Goal: Transaction & Acquisition: Purchase product/service

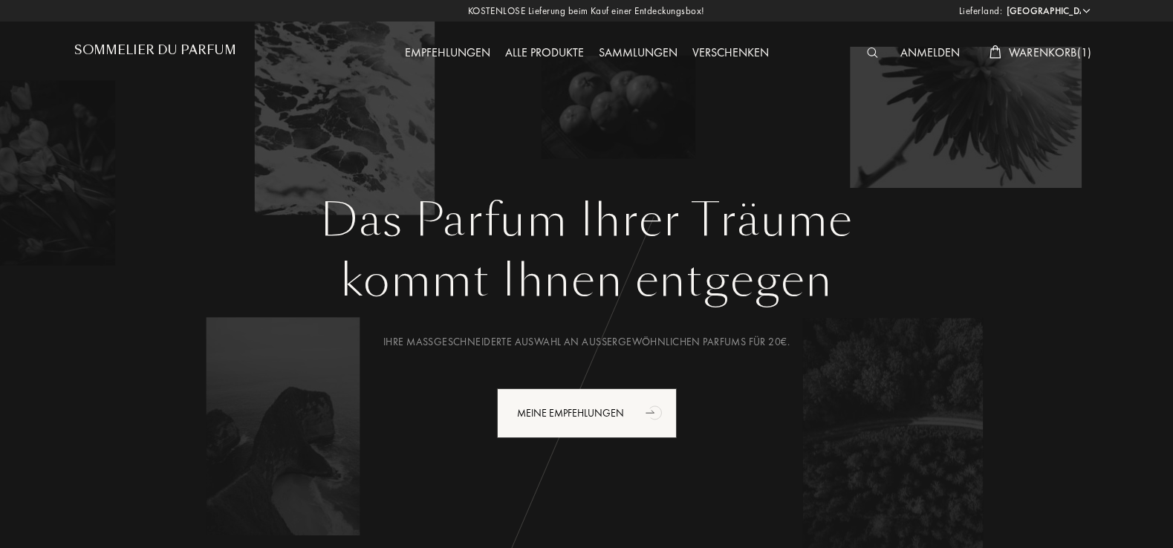
select select "DE"
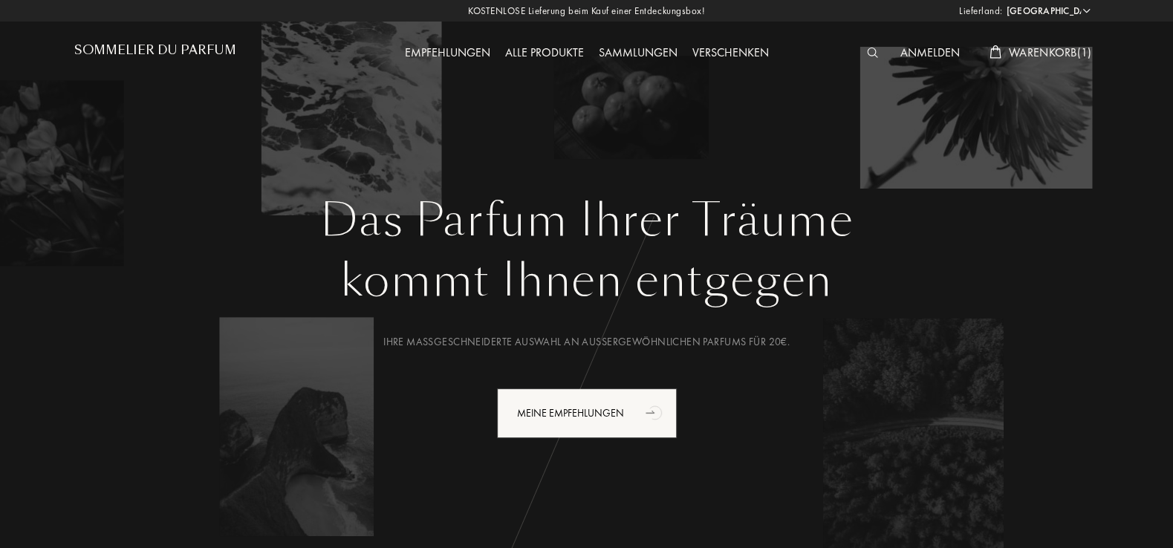
click at [1052, 53] on span "Warenkorb ( 1 )" at bounding box center [1050, 53] width 83 height 16
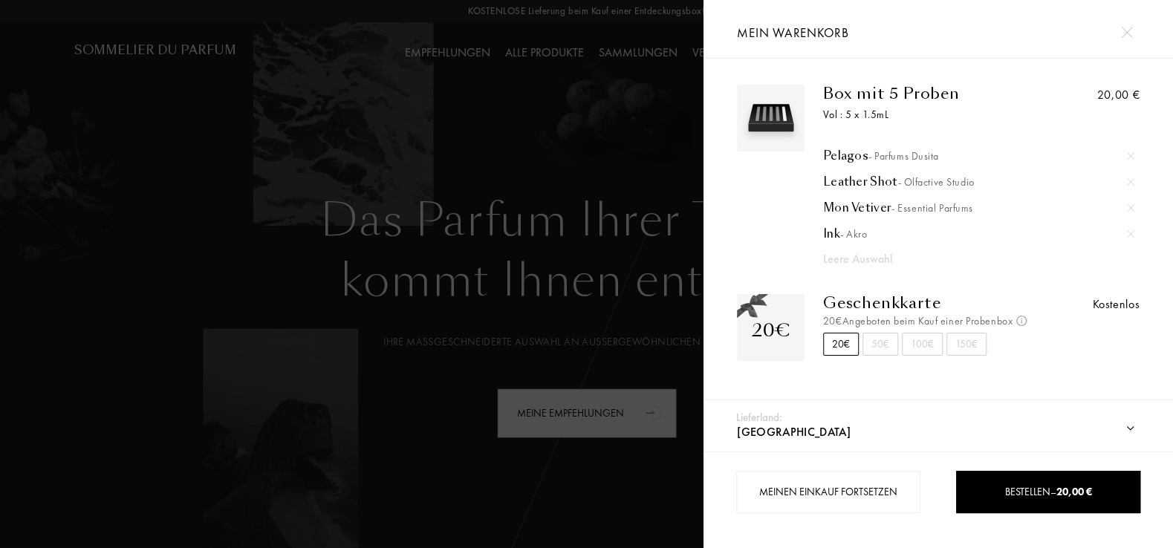
click at [653, 136] on div at bounding box center [351, 274] width 703 height 548
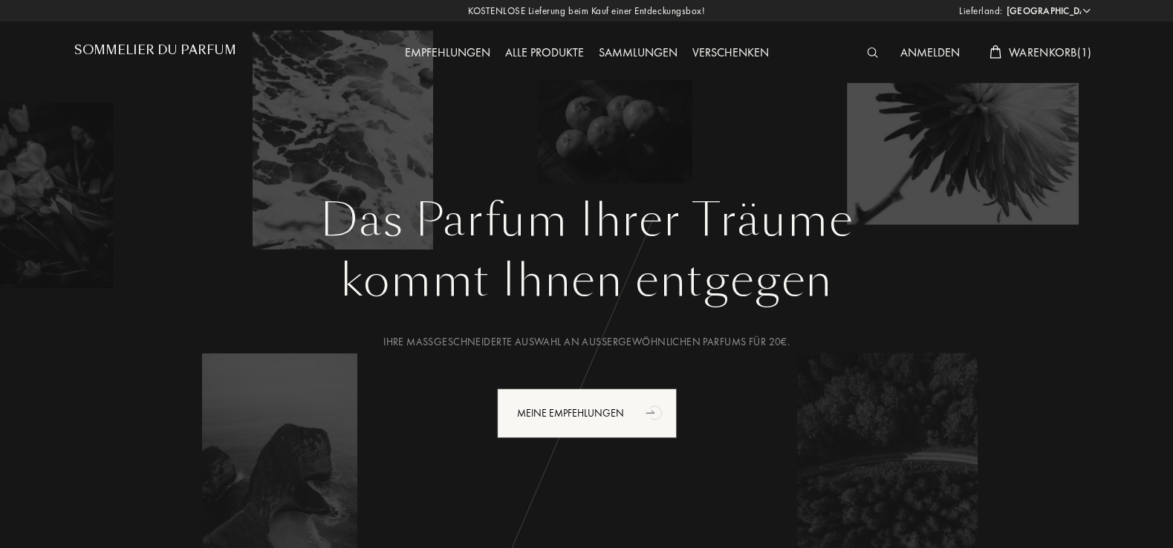
click at [643, 403] on div "[GEOGRAPHIC_DATA]: [GEOGRAPHIC_DATA] [GEOGRAPHIC_DATA] [GEOGRAPHIC_DATA] [GEOGR…" at bounding box center [586, 274] width 1173 height 548
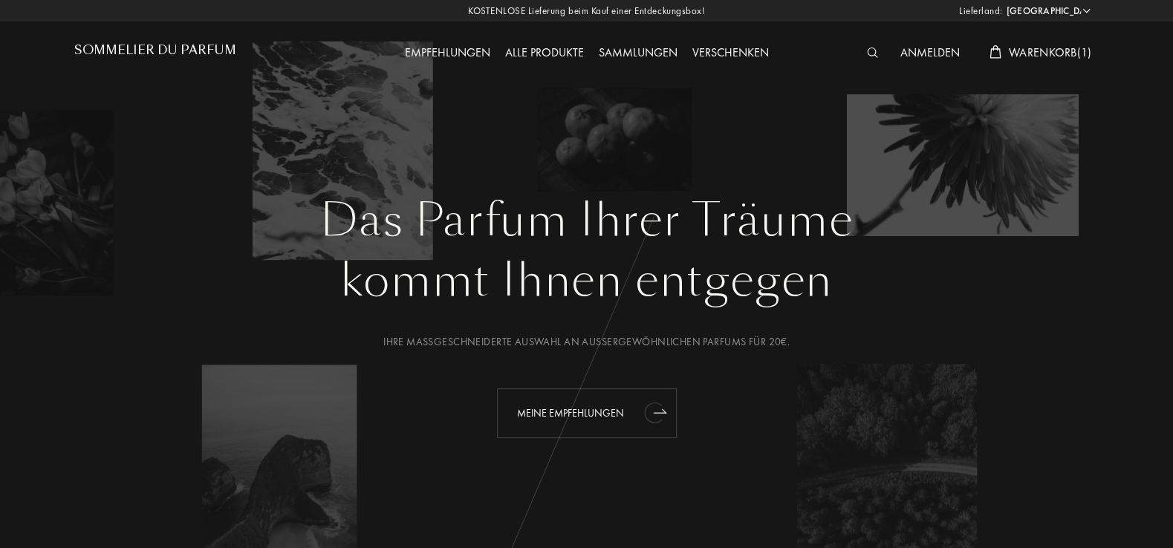
click at [641, 419] on icon "animation" at bounding box center [655, 412] width 30 height 30
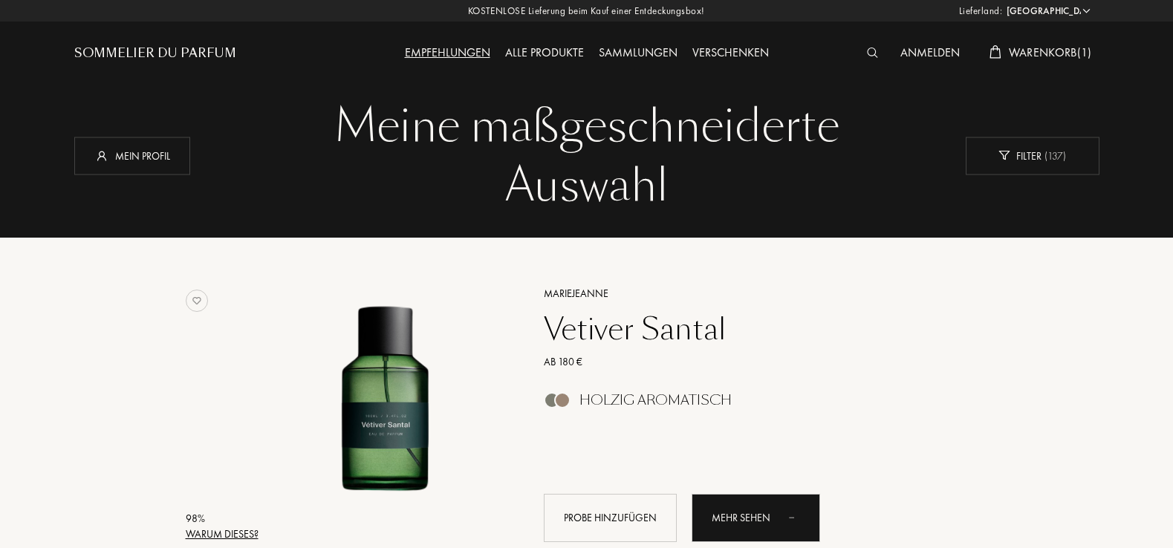
select select "DE"
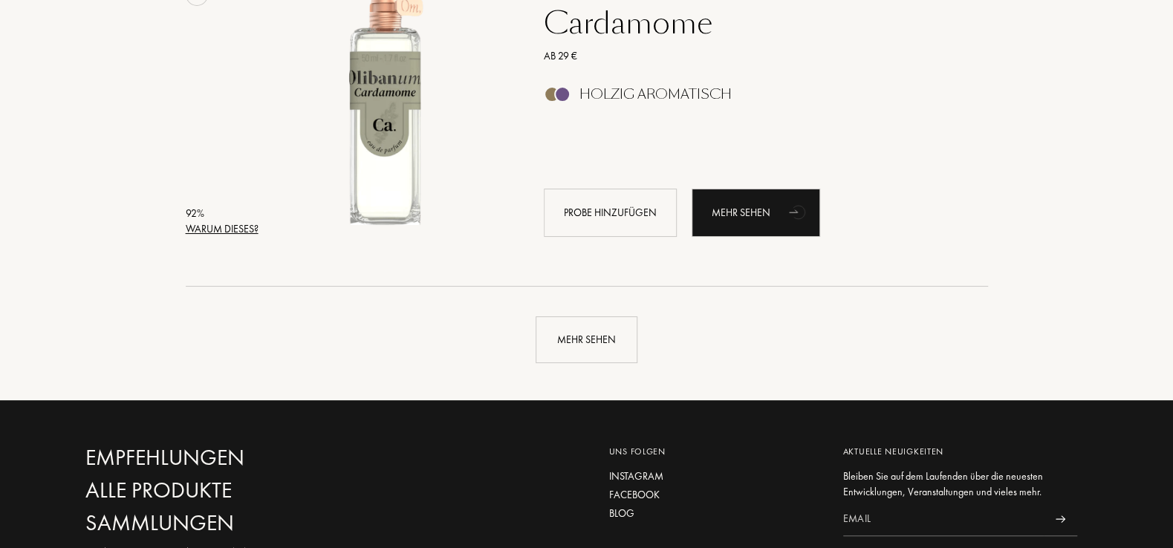
scroll to position [3487, 0]
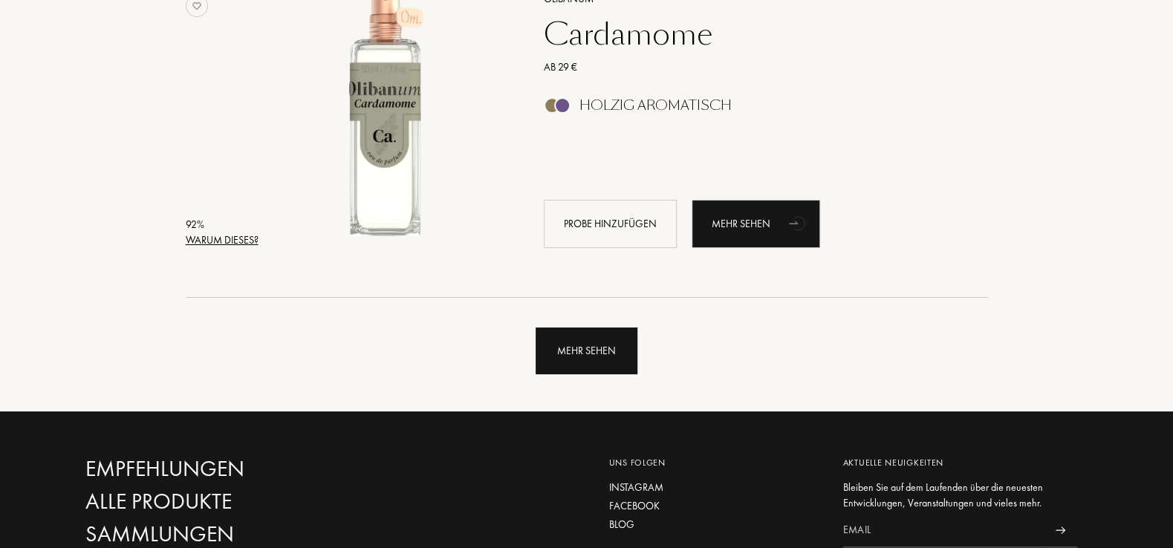
click at [585, 356] on div "Mehr sehen" at bounding box center [587, 351] width 102 height 47
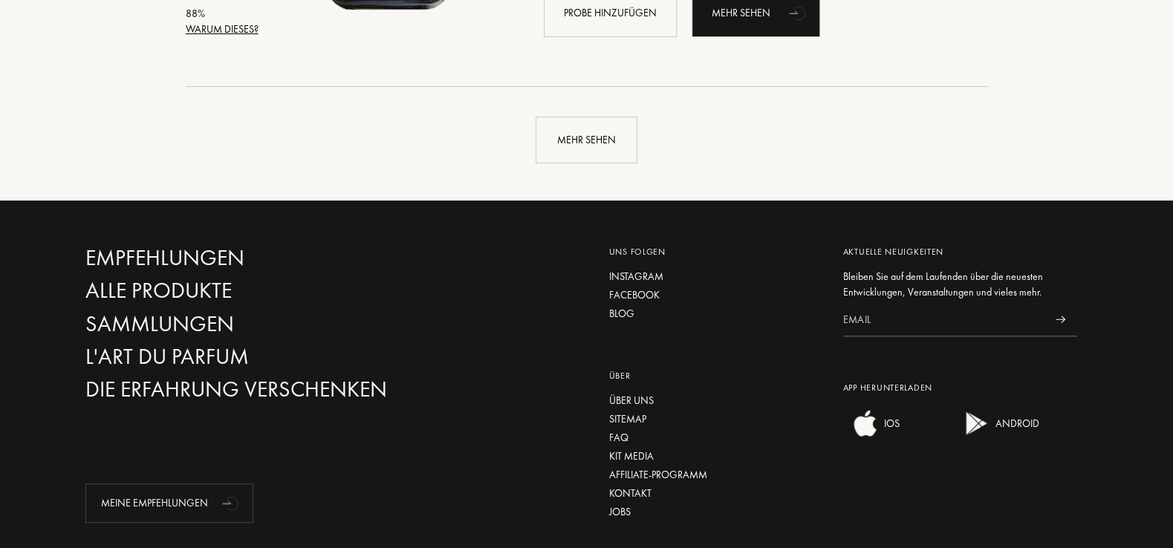
scroll to position [7153, 0]
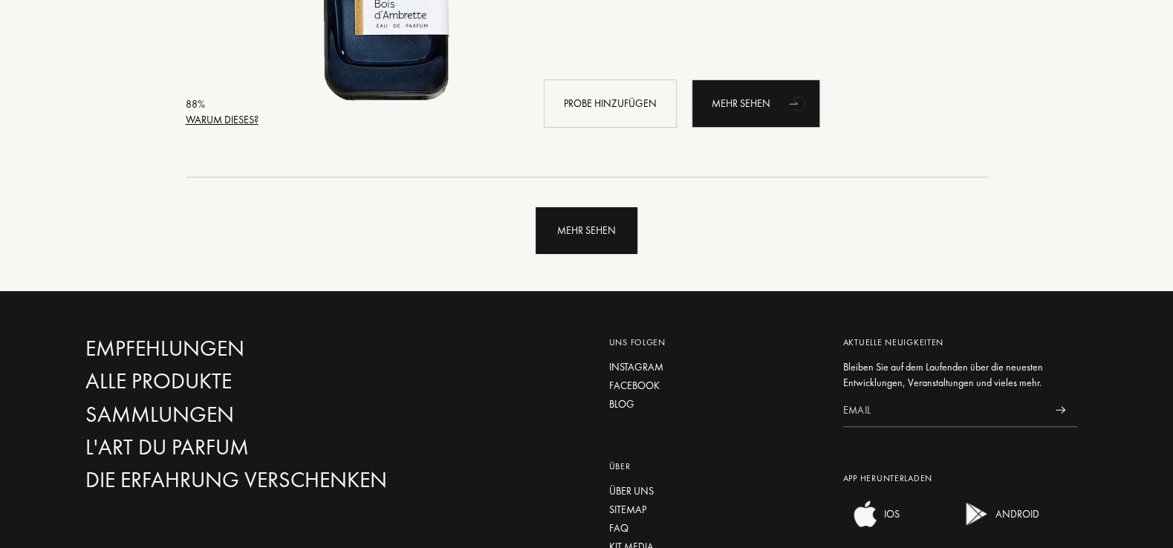
click at [587, 237] on div "Mehr sehen" at bounding box center [587, 230] width 102 height 47
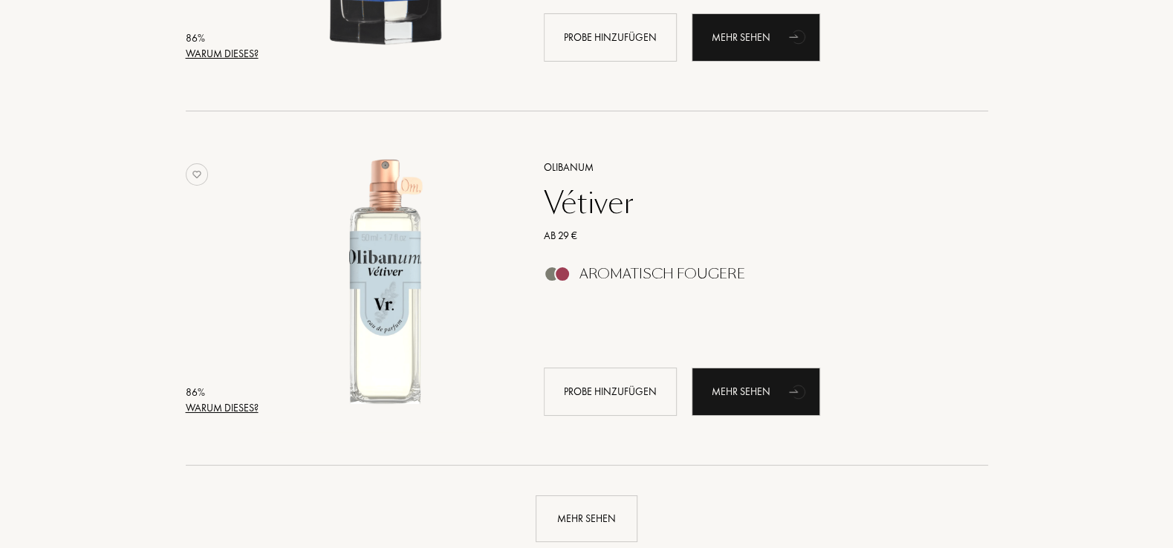
scroll to position [10660, 0]
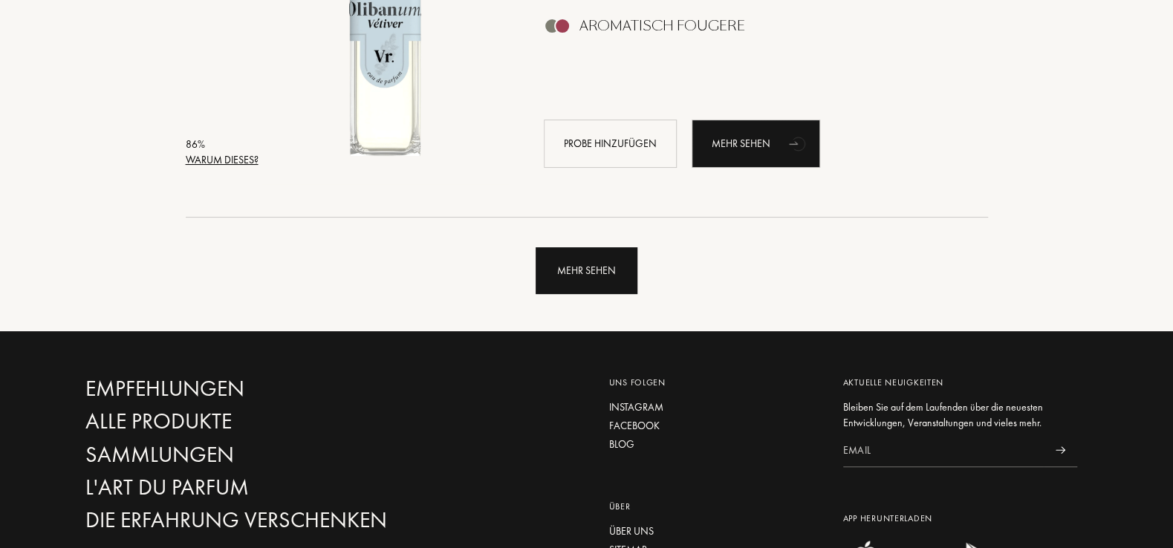
click at [578, 258] on div "Mehr sehen" at bounding box center [587, 270] width 102 height 47
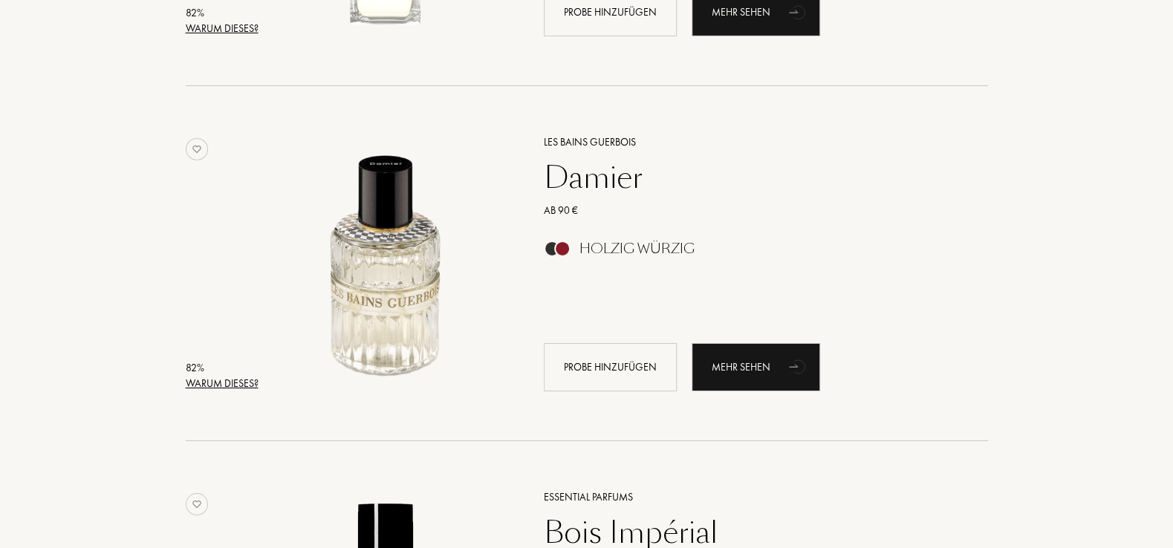
scroll to position [13689, 0]
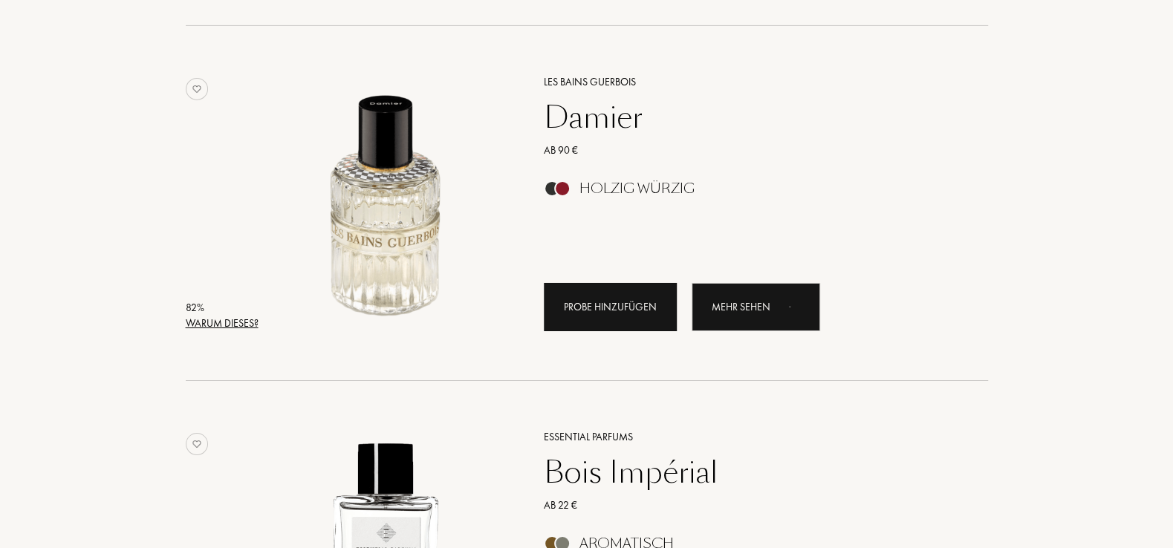
click at [652, 305] on div "Probe hinzufügen" at bounding box center [610, 307] width 133 height 48
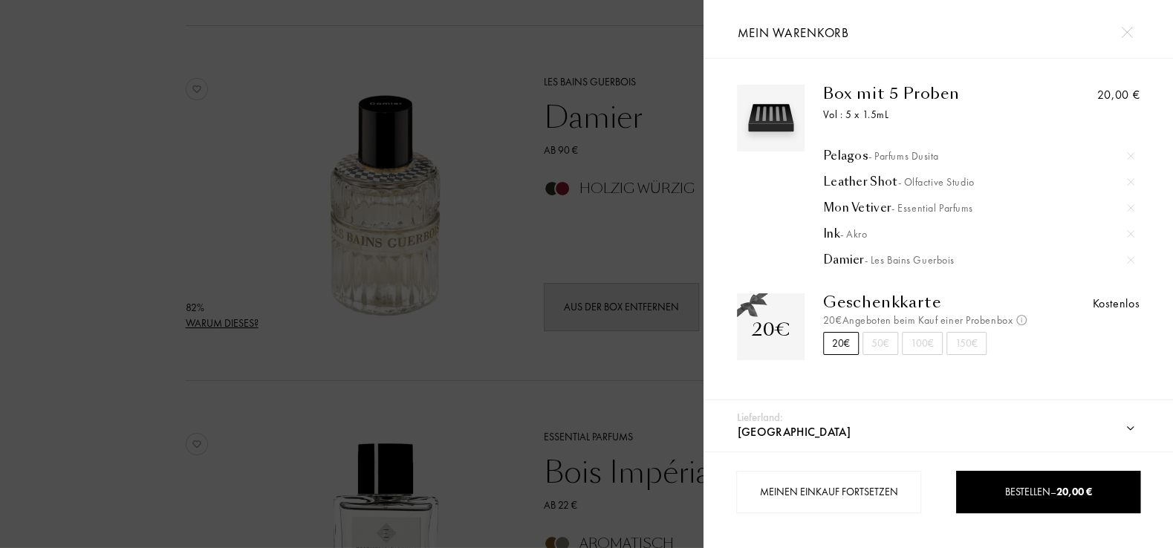
click at [112, 193] on div at bounding box center [351, 274] width 703 height 548
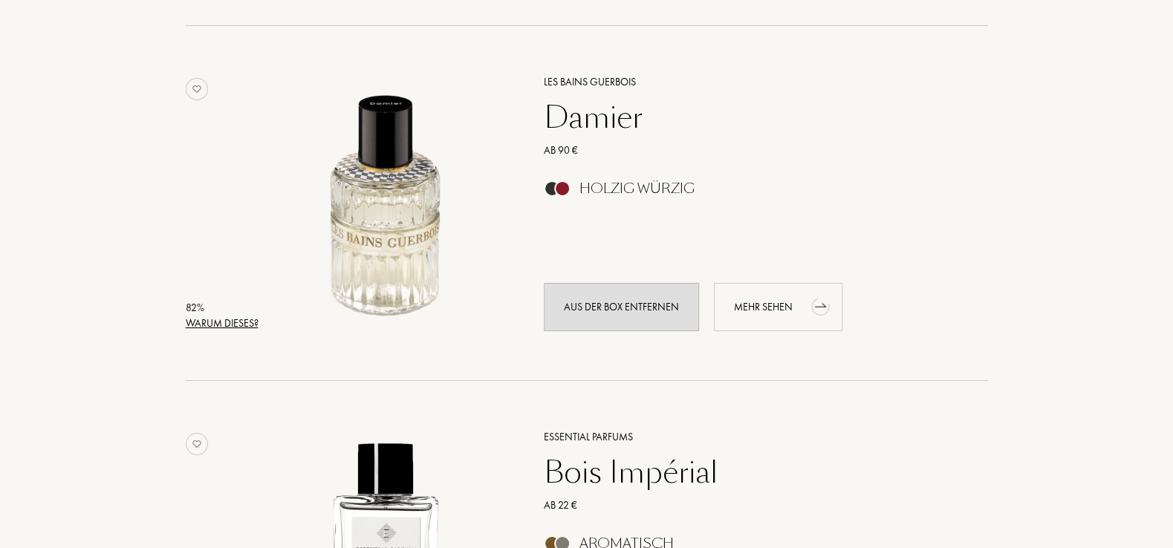
click at [769, 313] on div "Mehr sehen" at bounding box center [778, 307] width 129 height 48
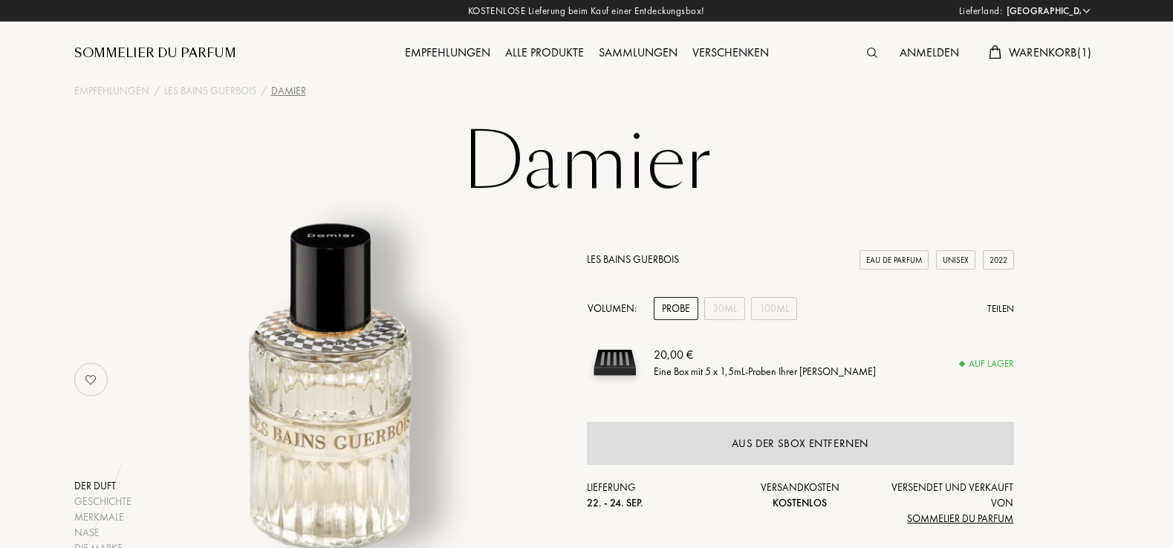
select select "DE"
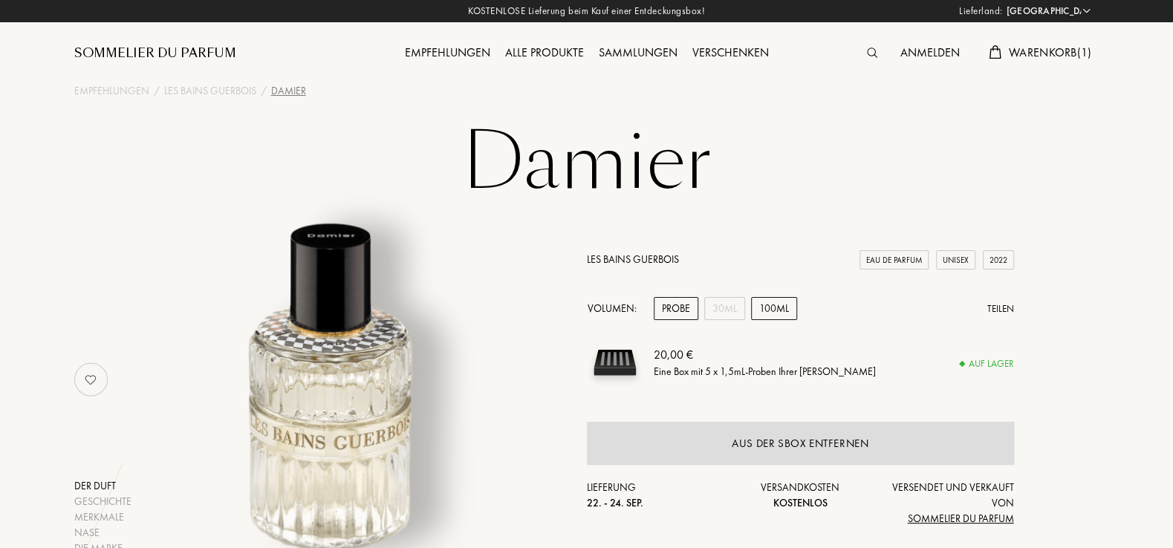
click at [781, 313] on div "100mL" at bounding box center [774, 308] width 46 height 23
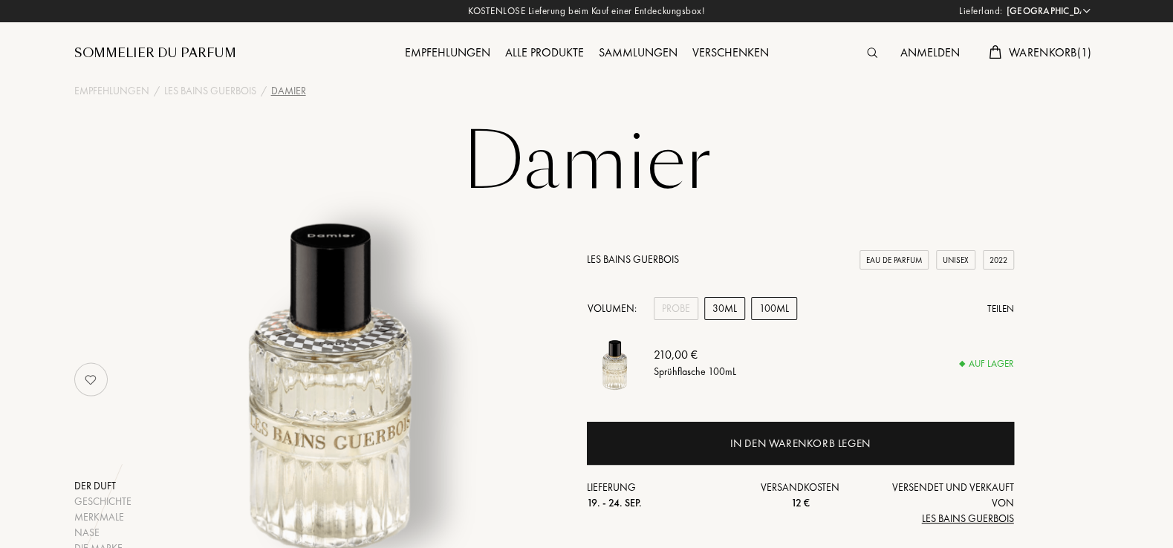
click at [739, 313] on div "30mL" at bounding box center [724, 308] width 41 height 23
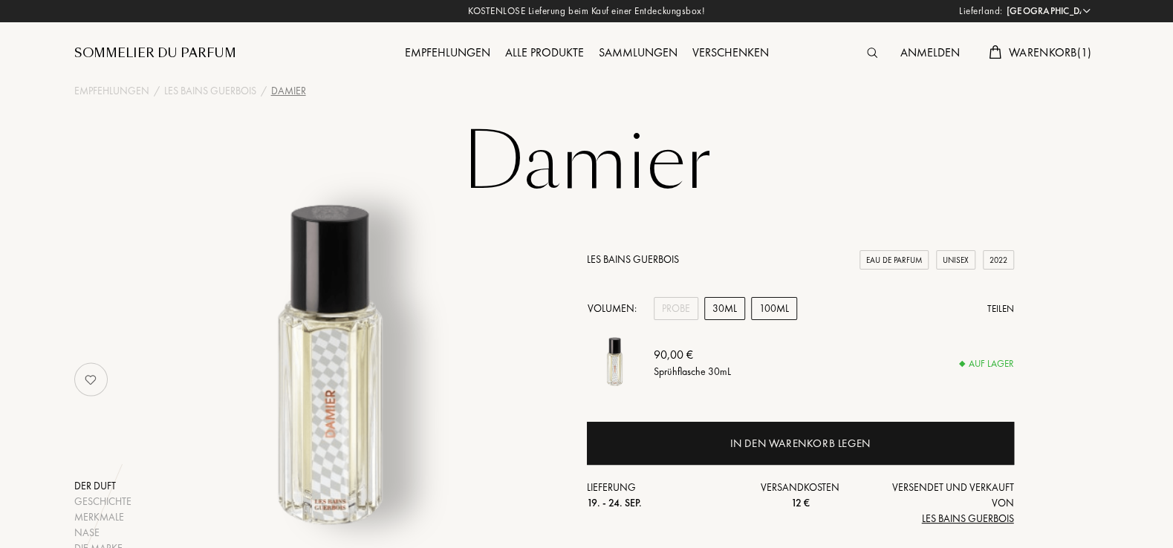
click at [782, 310] on div "100mL" at bounding box center [774, 308] width 46 height 23
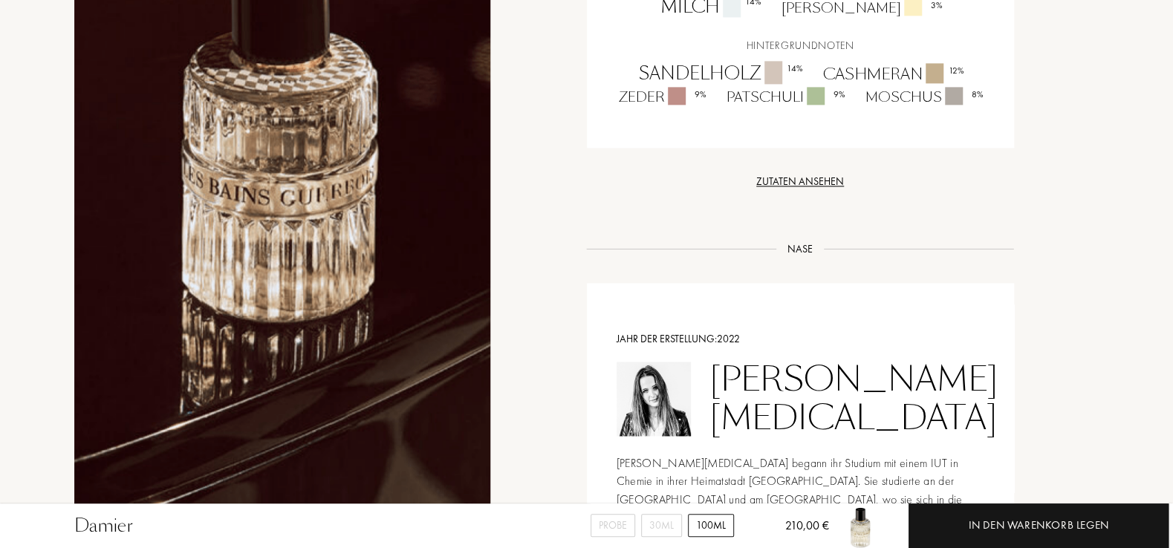
scroll to position [1275, 0]
